Goal: Find specific page/section: Find specific page/section

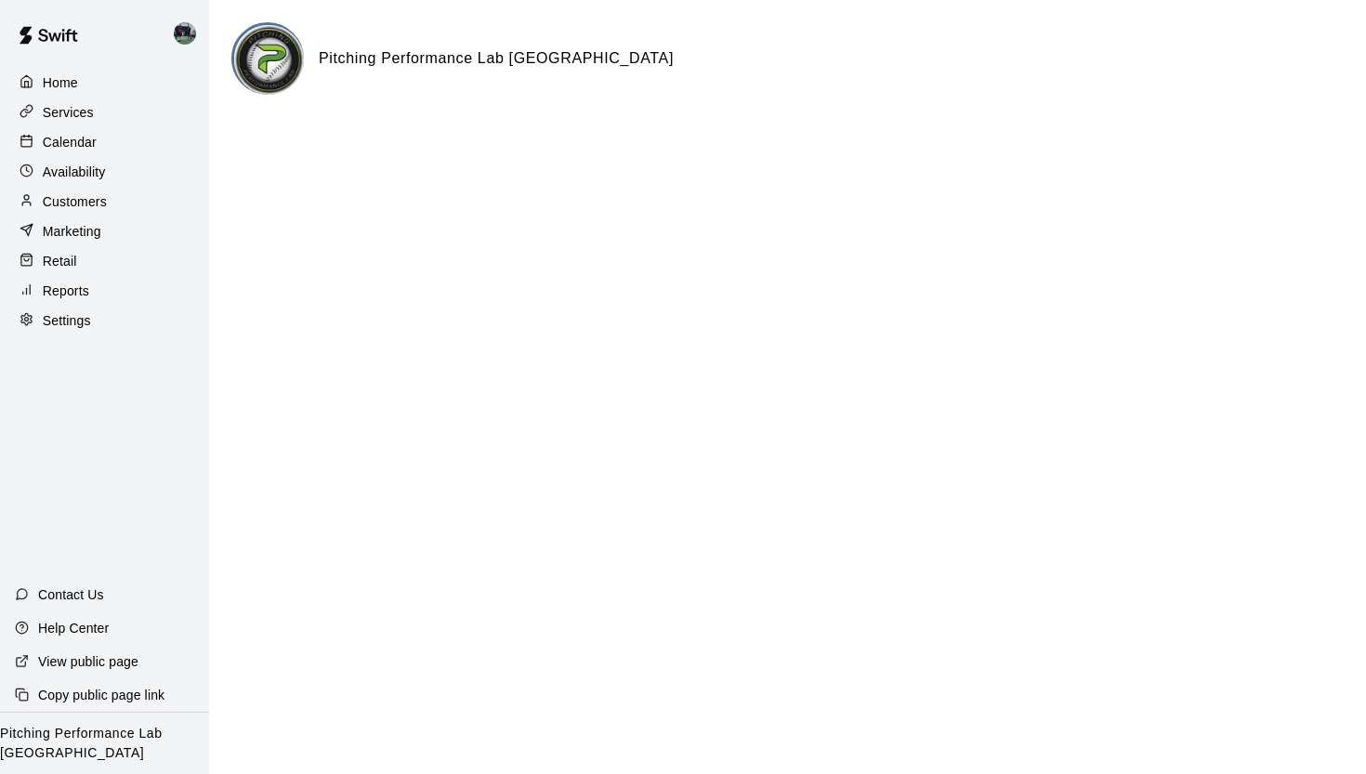
click at [61, 144] on p "Calendar" at bounding box center [70, 142] width 54 height 19
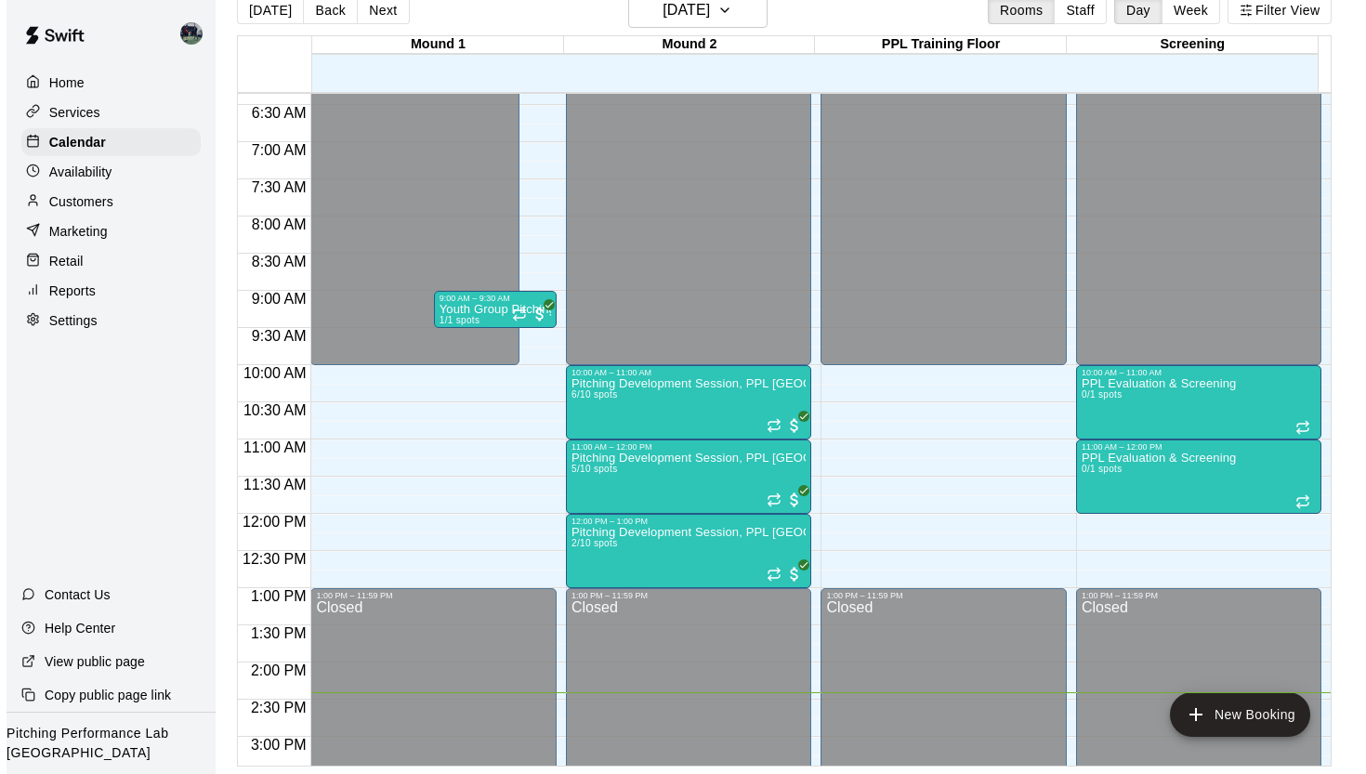
scroll to position [491, 0]
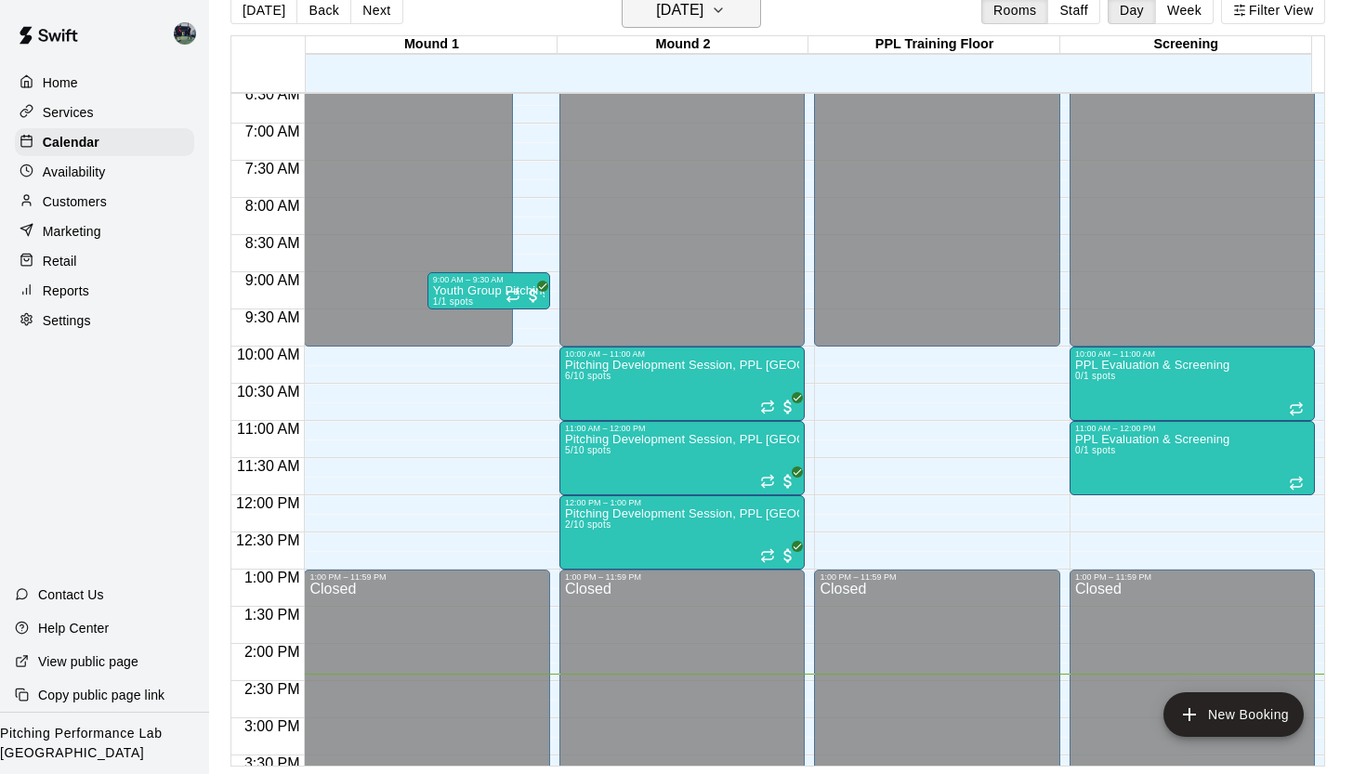
click at [726, 10] on icon "button" at bounding box center [718, 10] width 15 height 22
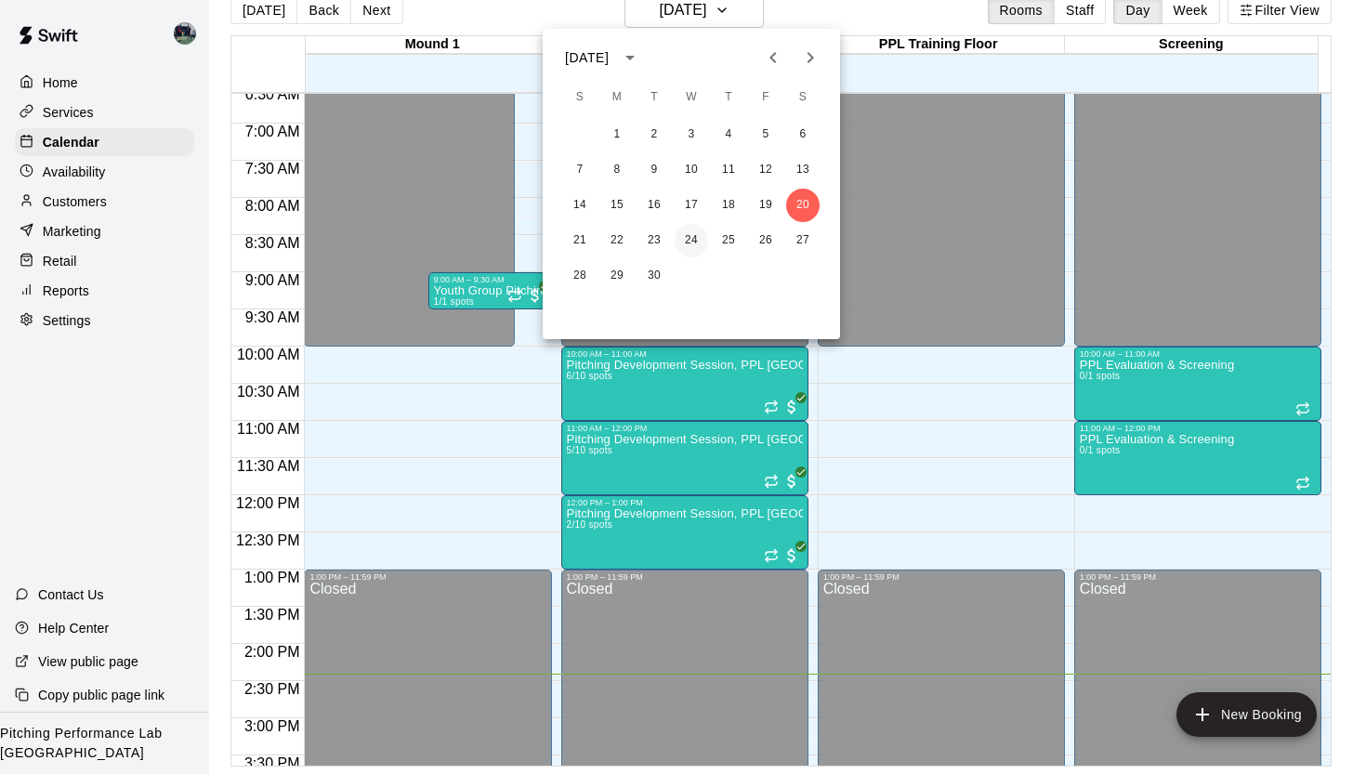
click at [682, 240] on button "24" at bounding box center [691, 240] width 33 height 33
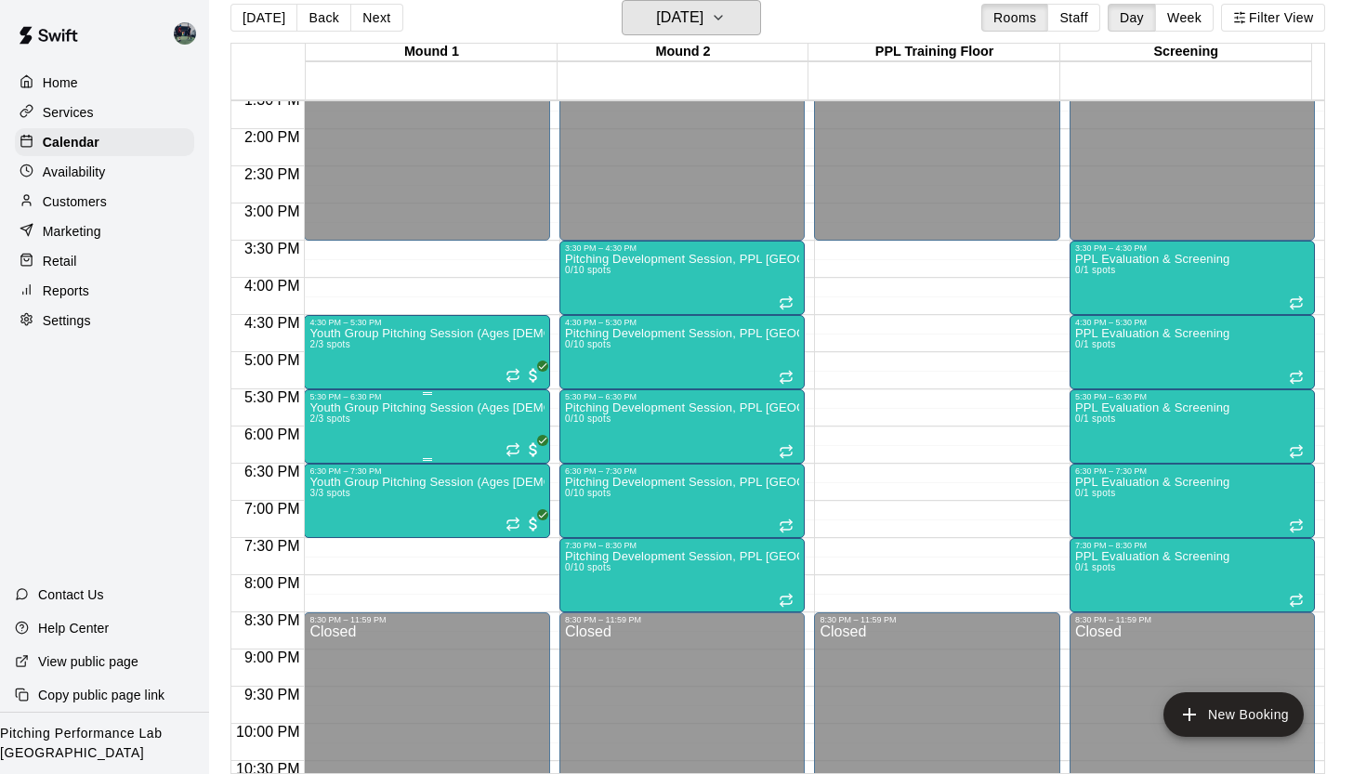
scroll to position [1032, 0]
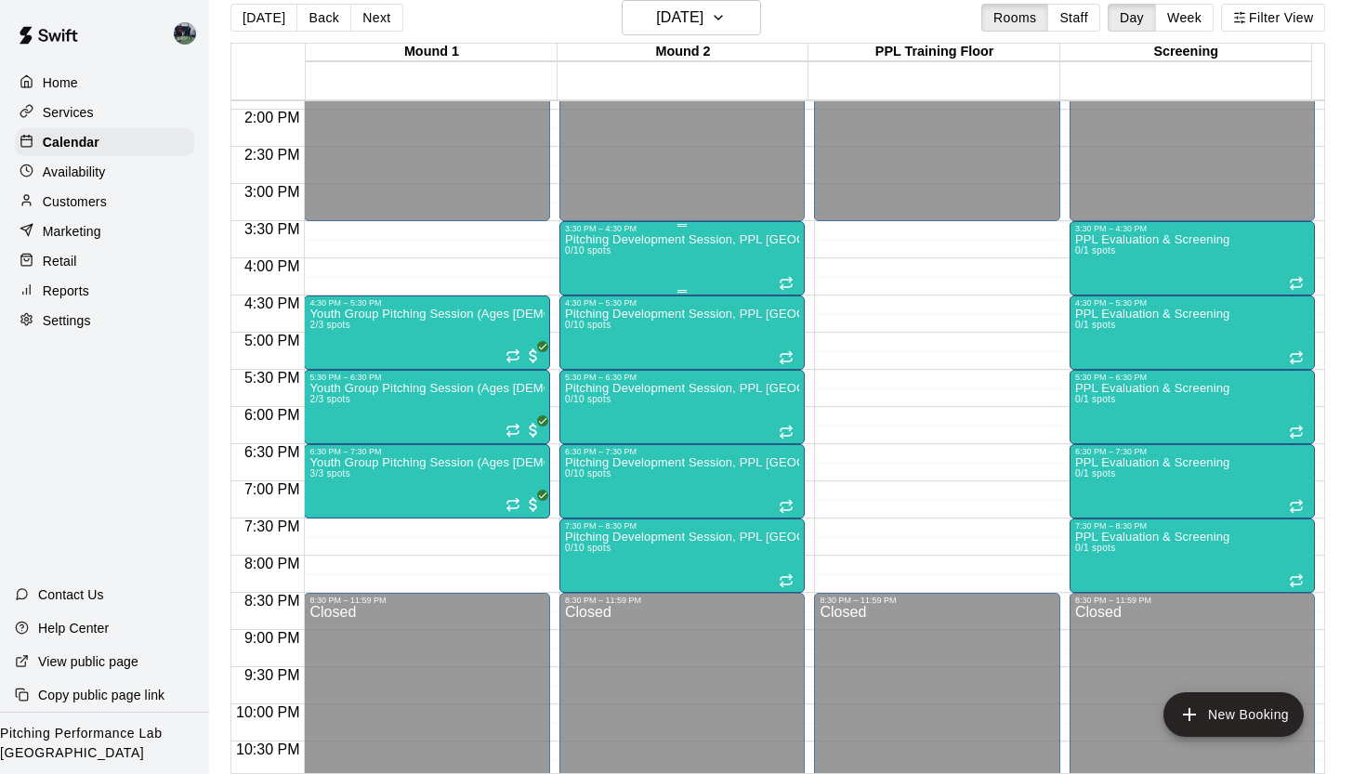
click at [621, 274] on div "Pitching Development Session, PPL Louisville (Ages [DEMOGRAPHIC_DATA]+) 0/10 sp…" at bounding box center [682, 620] width 235 height 774
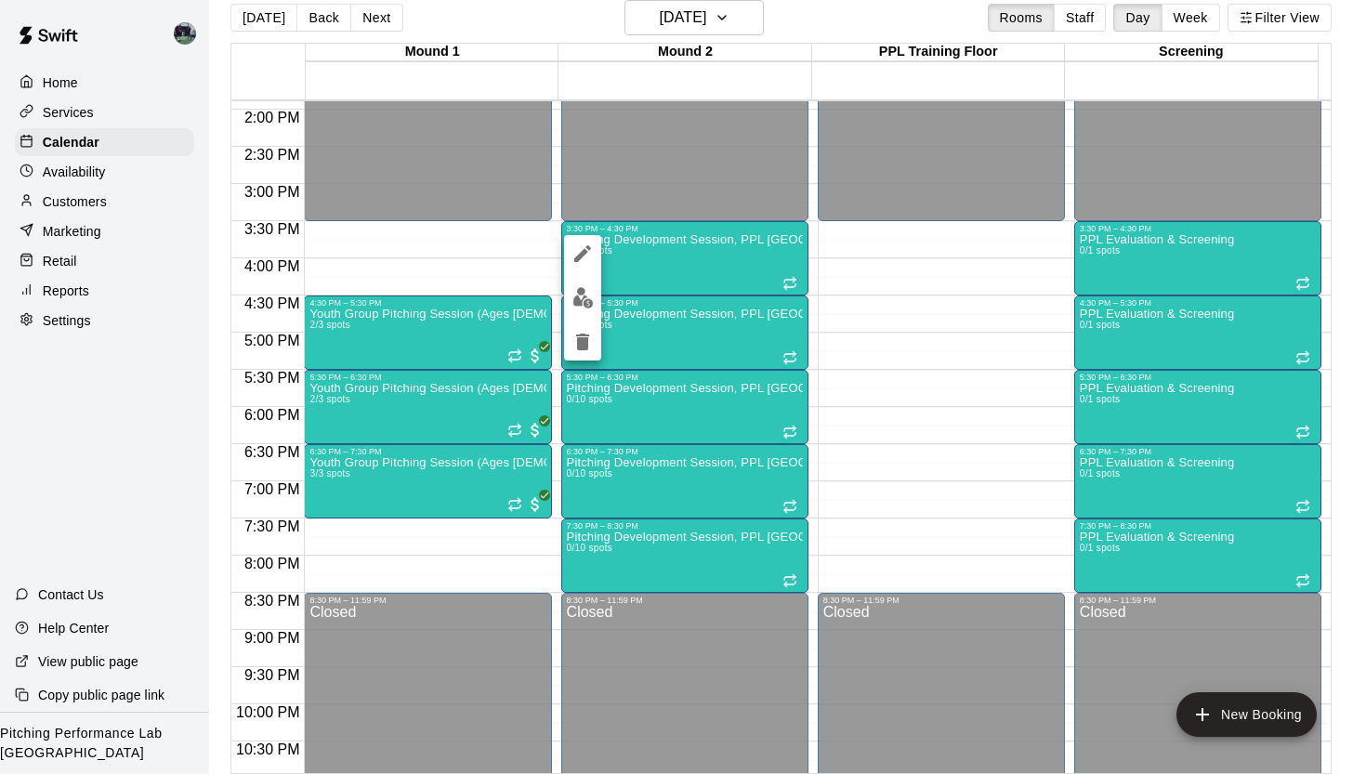
click at [580, 295] on img "edit" at bounding box center [582, 297] width 21 height 21
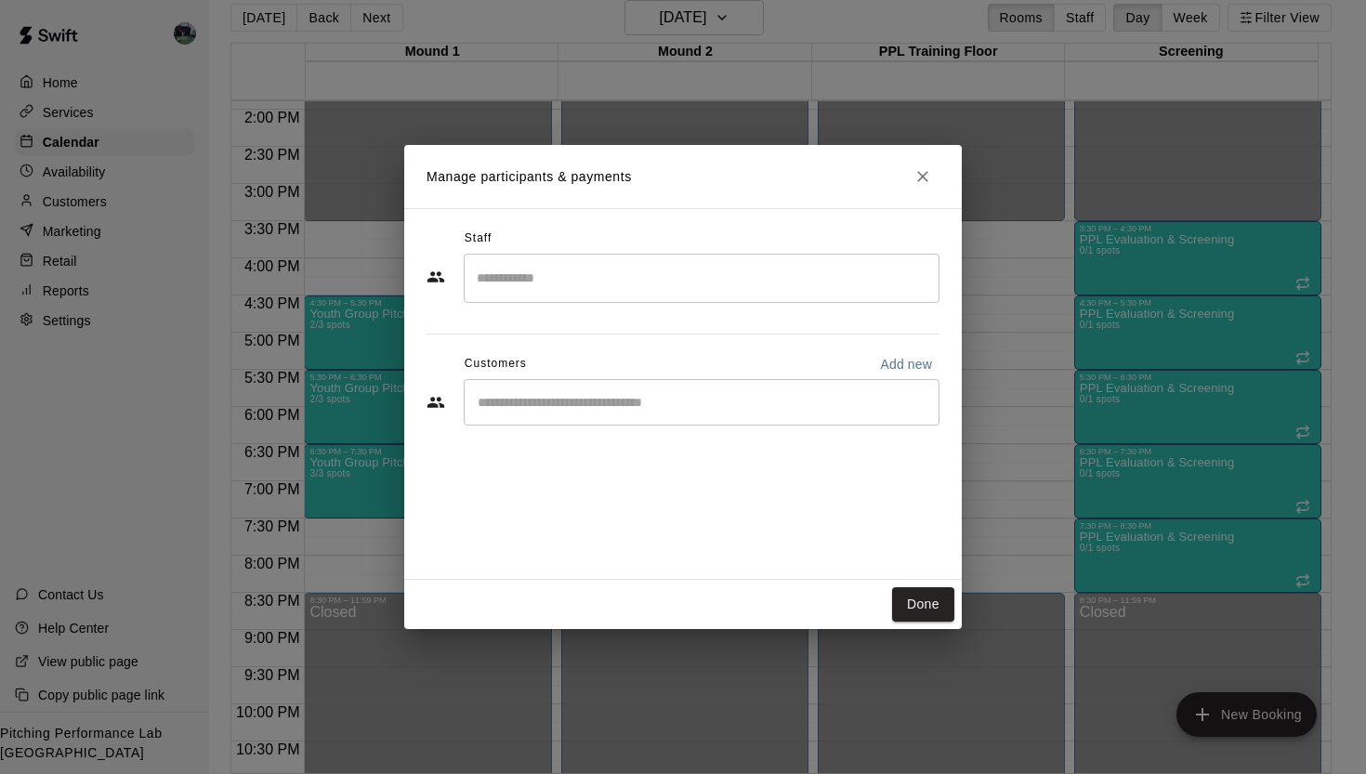
click at [552, 406] on input "Start typing to search customers..." at bounding box center [701, 402] width 459 height 19
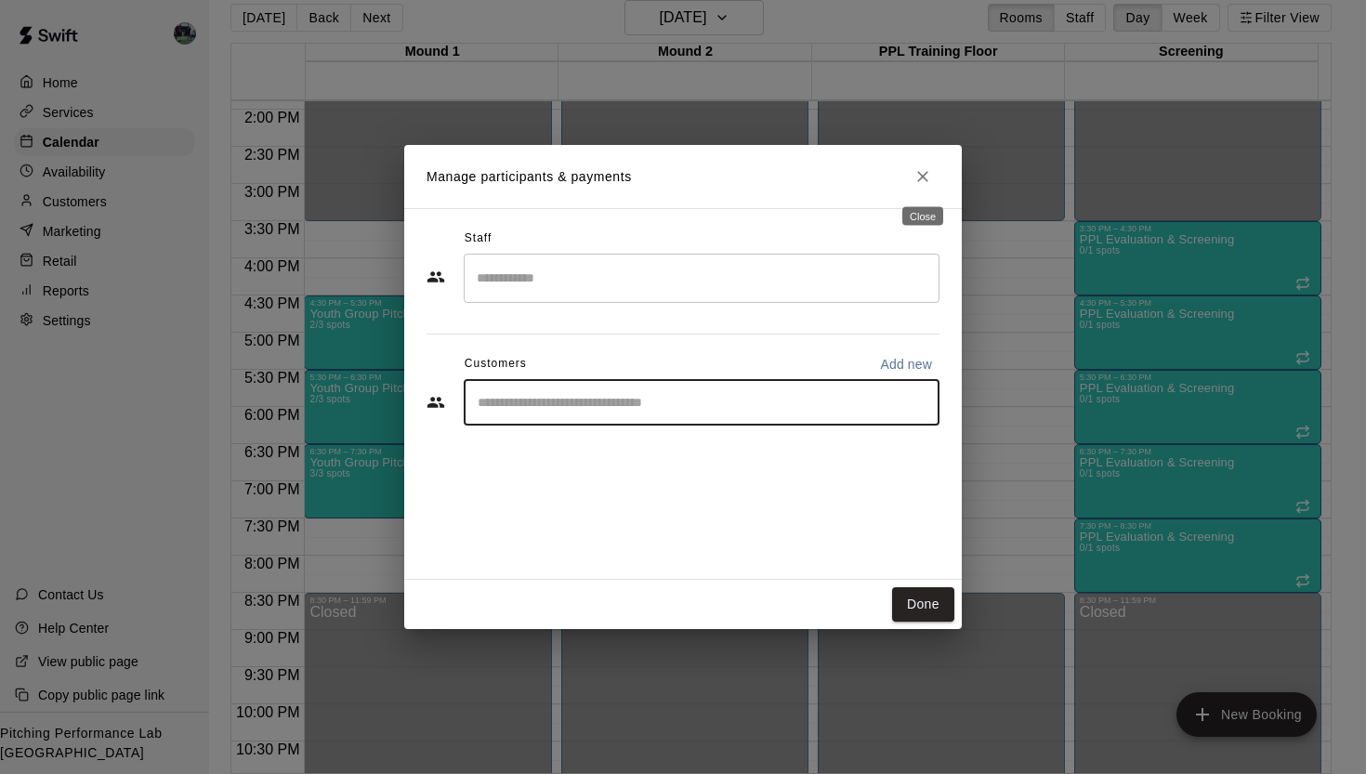
click at [925, 186] on icon "Close" at bounding box center [922, 176] width 19 height 19
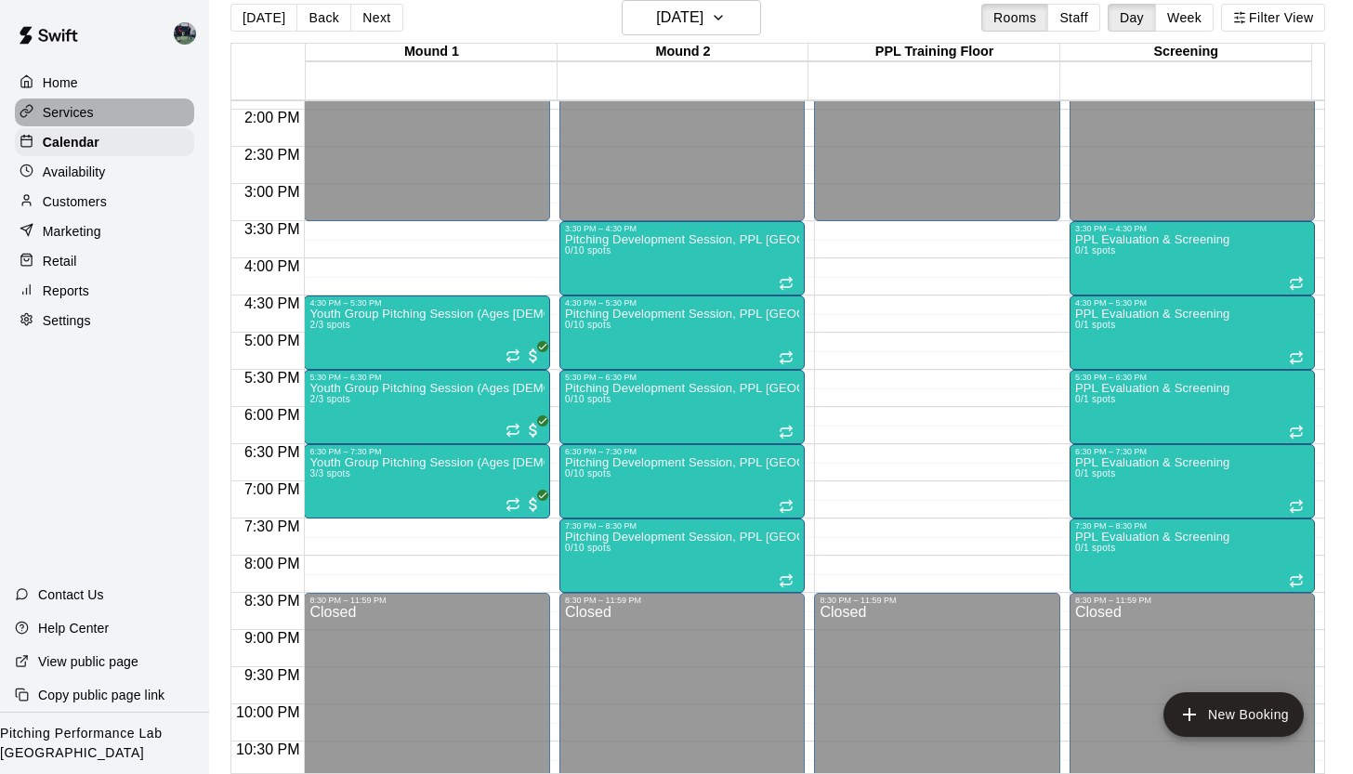
click at [71, 118] on p "Services" at bounding box center [68, 112] width 51 height 19
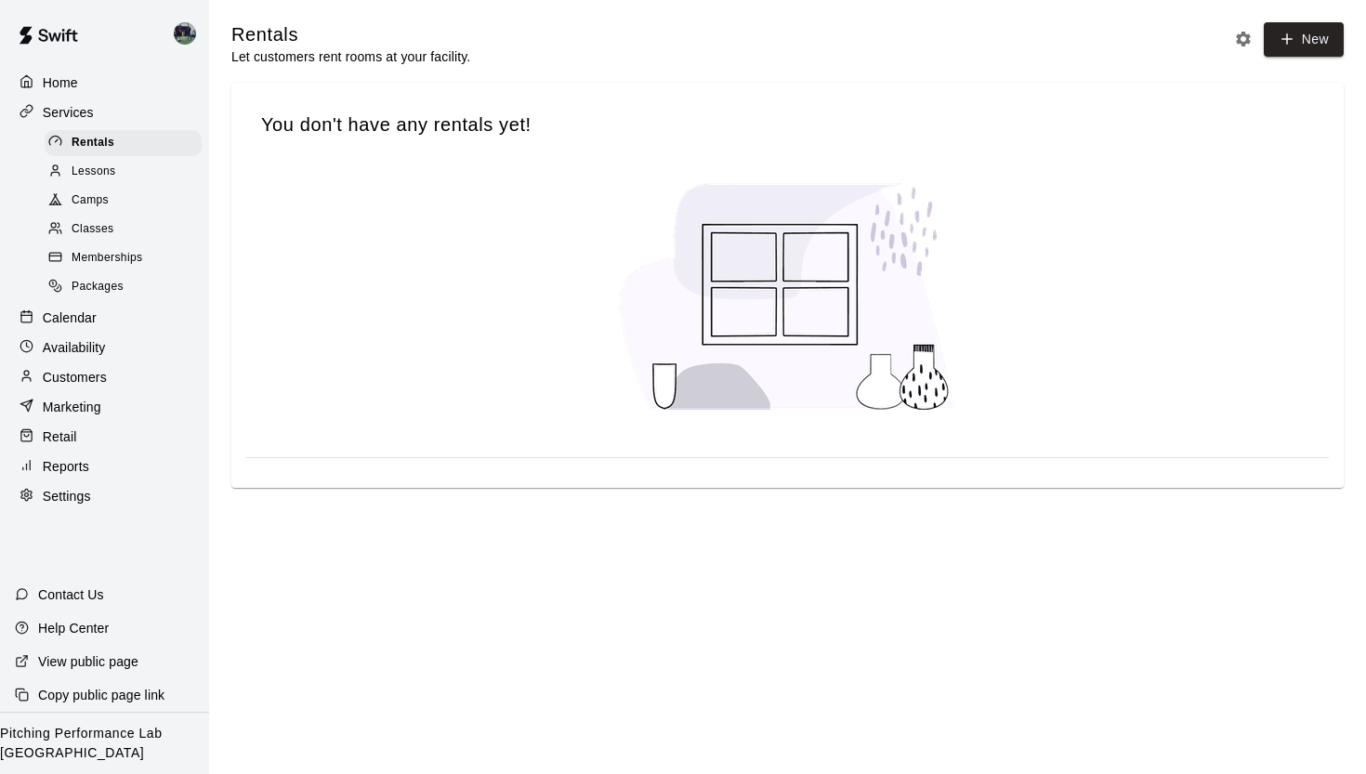
click at [81, 249] on span "Memberships" at bounding box center [107, 258] width 71 height 19
